Goal: Task Accomplishment & Management: Use online tool/utility

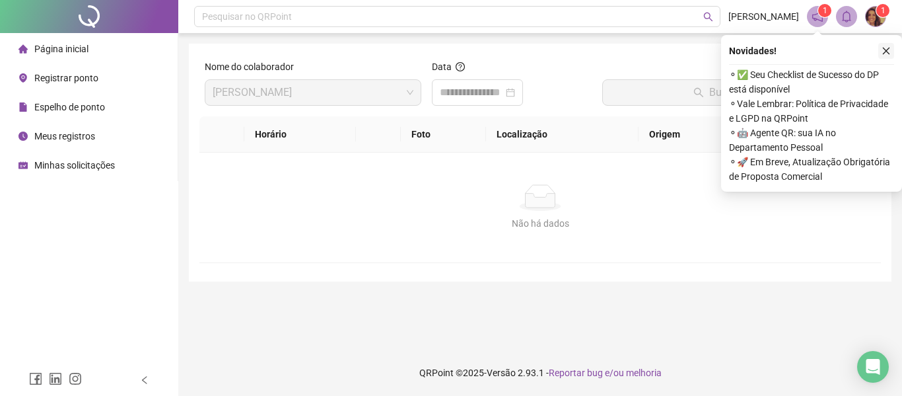
click at [884, 53] on icon "close" at bounding box center [886, 50] width 9 height 9
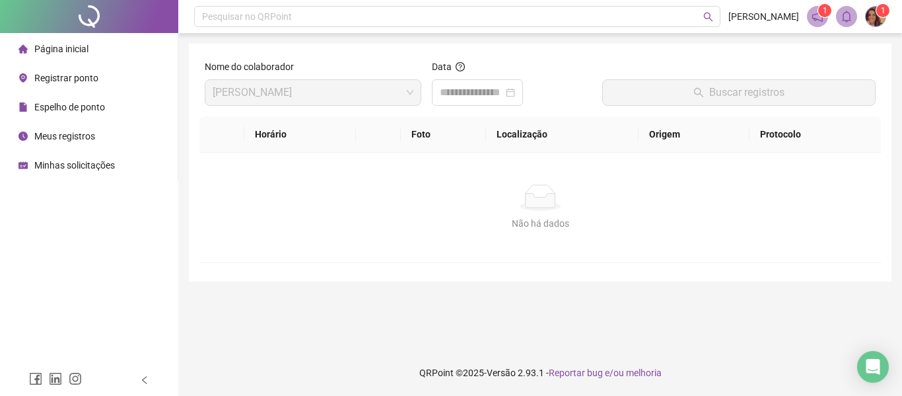
click at [63, 82] on span "Registrar ponto" at bounding box center [66, 78] width 64 height 11
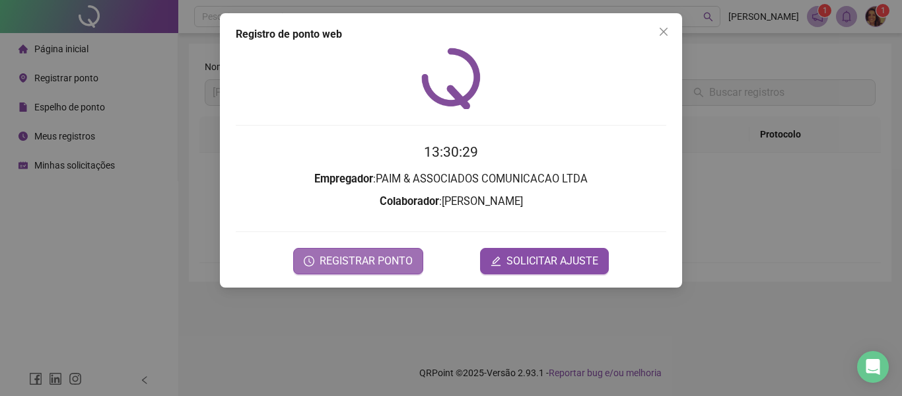
click at [388, 262] on span "REGISTRAR PONTO" at bounding box center [366, 261] width 93 height 16
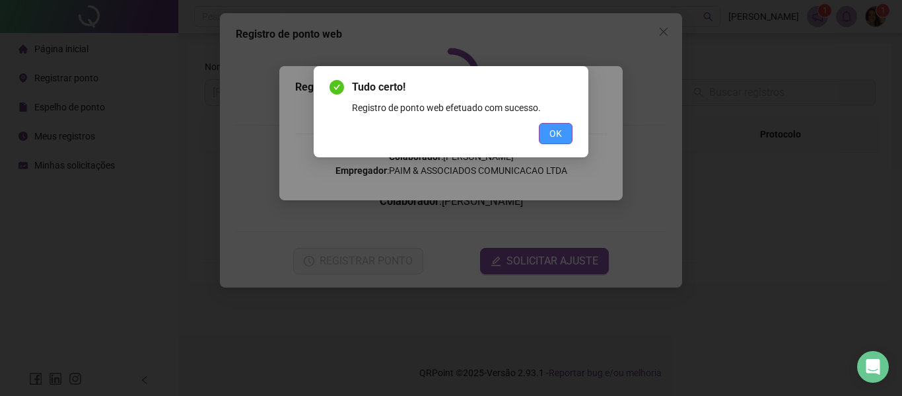
click at [549, 139] on span "OK" at bounding box center [555, 133] width 13 height 15
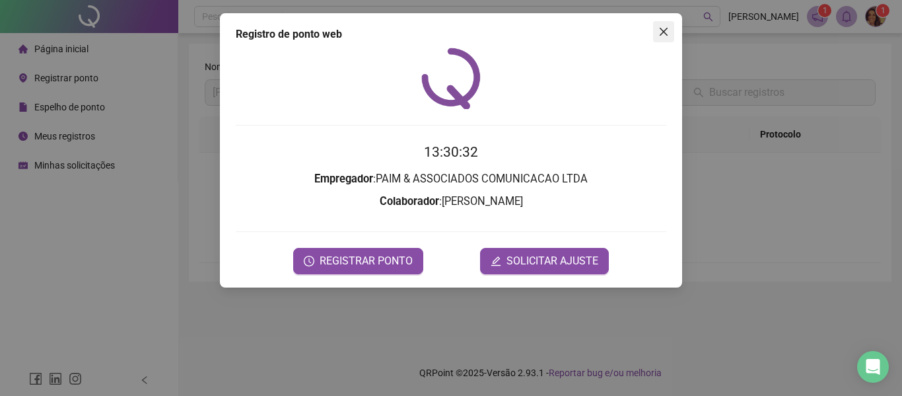
click at [673, 38] on button "Close" at bounding box center [663, 31] width 21 height 21
